Goal: Transaction & Acquisition: Purchase product/service

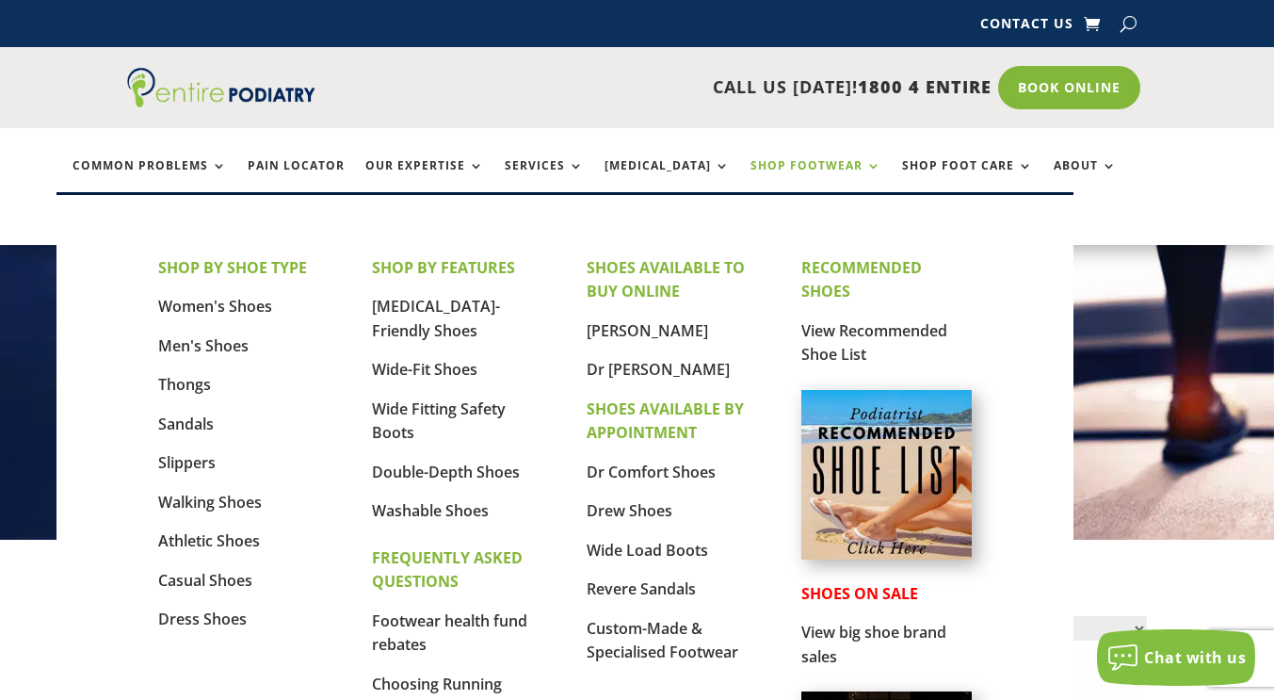
click at [779, 163] on link "Shop Footwear" at bounding box center [815, 179] width 131 height 40
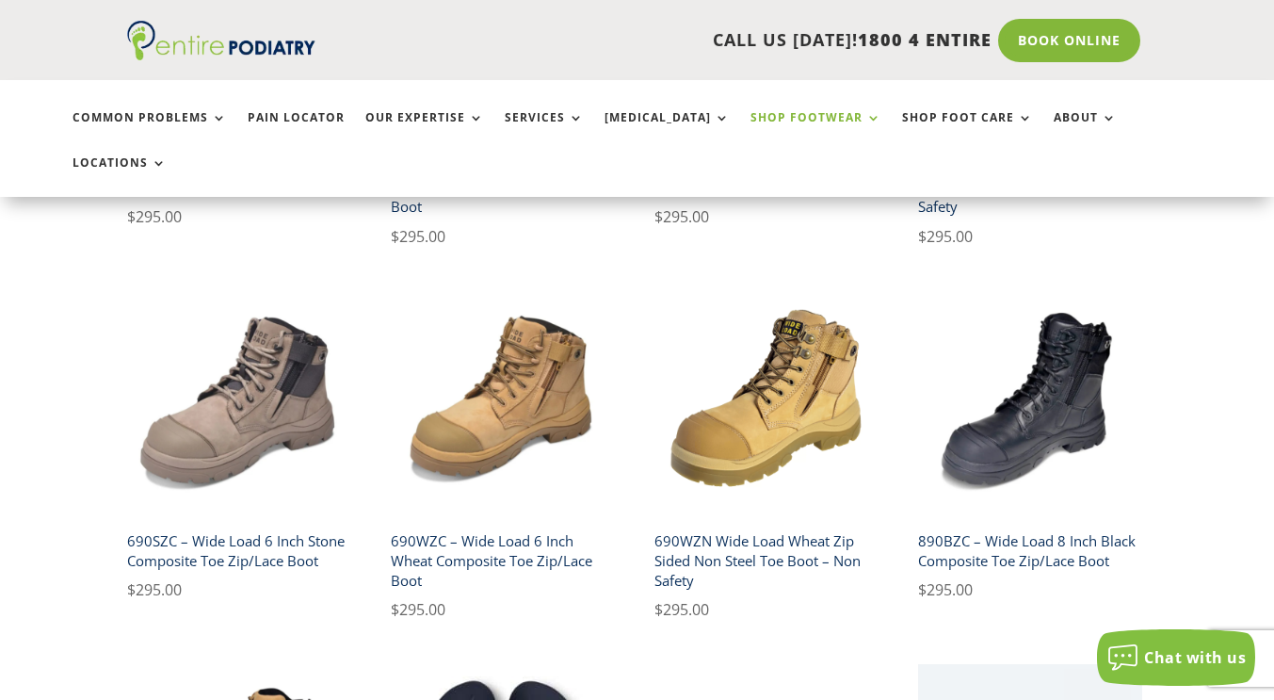
scroll to position [829, 0]
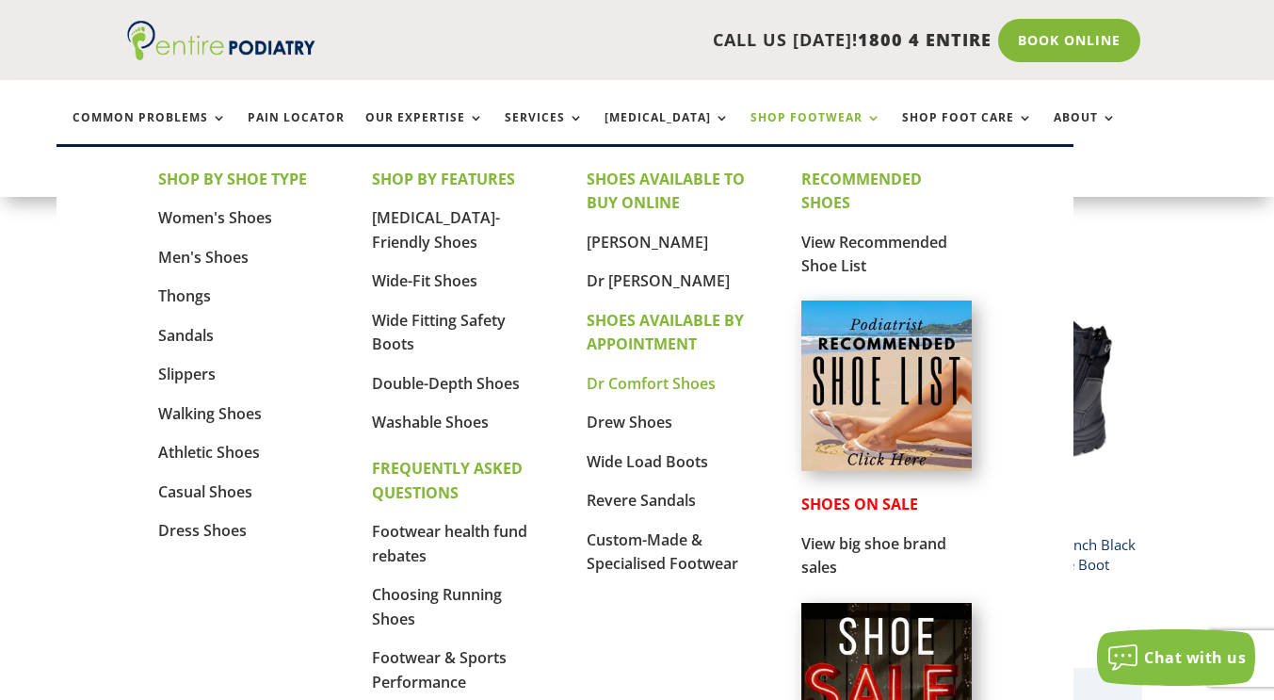
click at [625, 375] on link "Dr Comfort Shoes" at bounding box center [651, 383] width 129 height 21
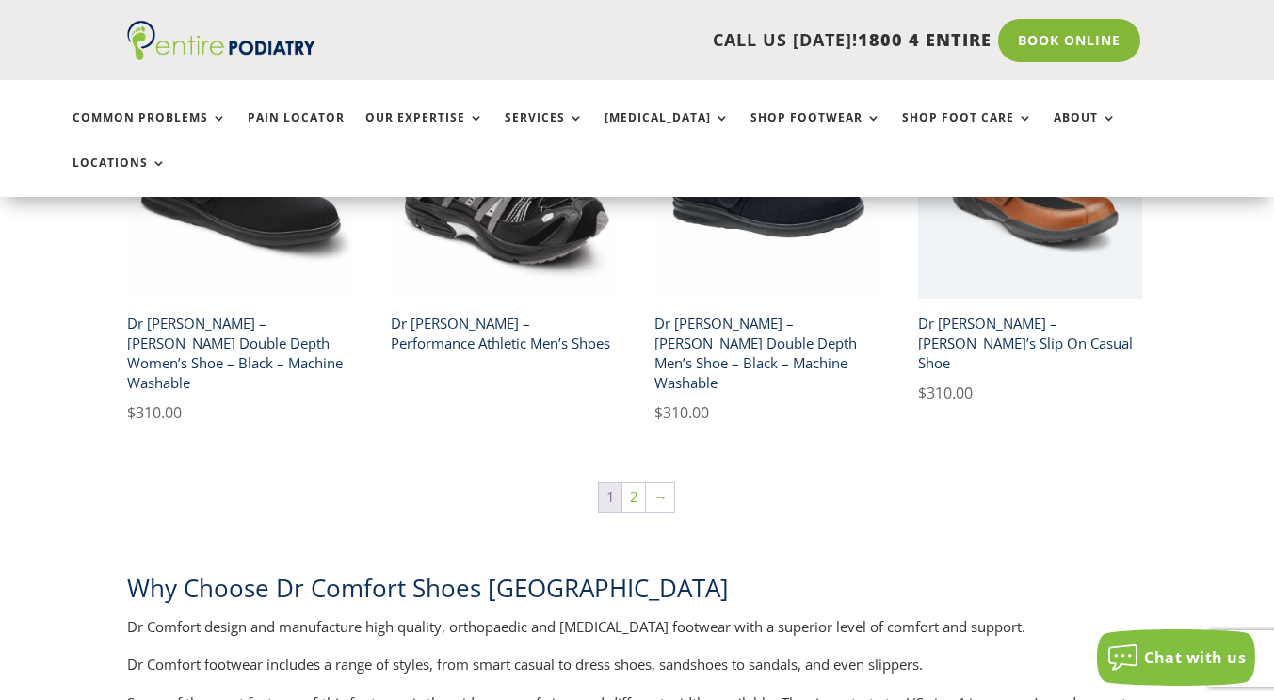
scroll to position [3162, 0]
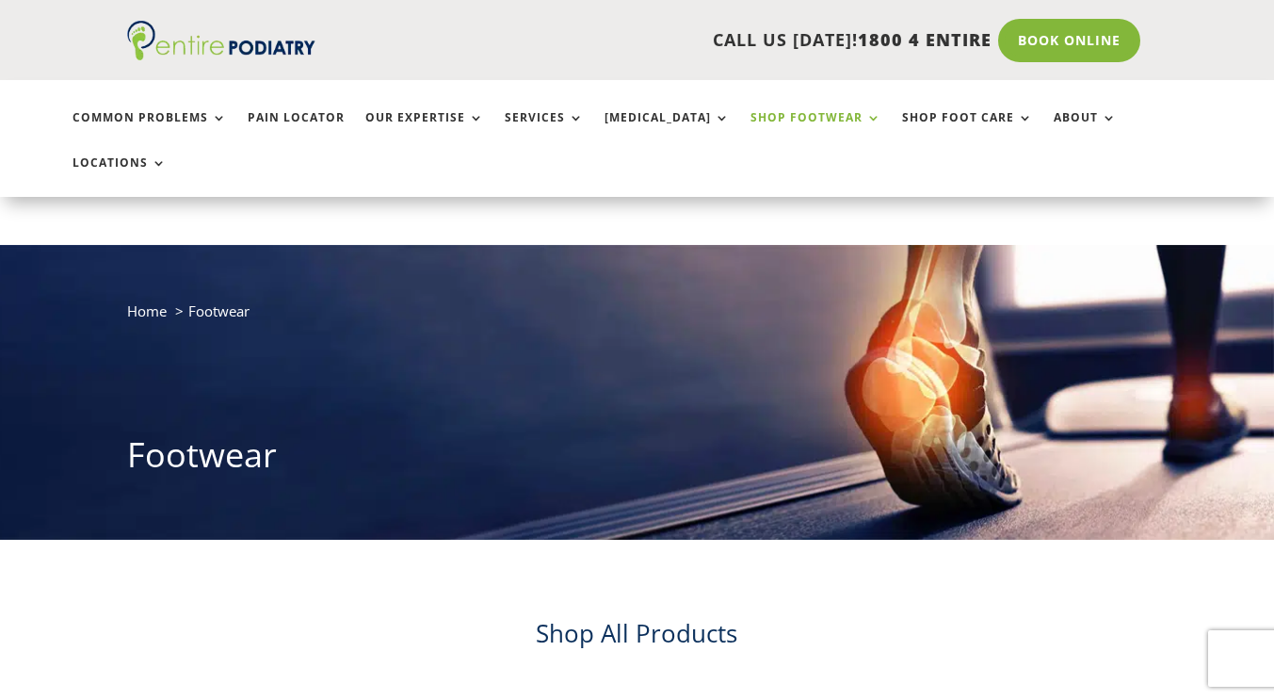
scroll to position [829, 0]
